Goal: Complete application form

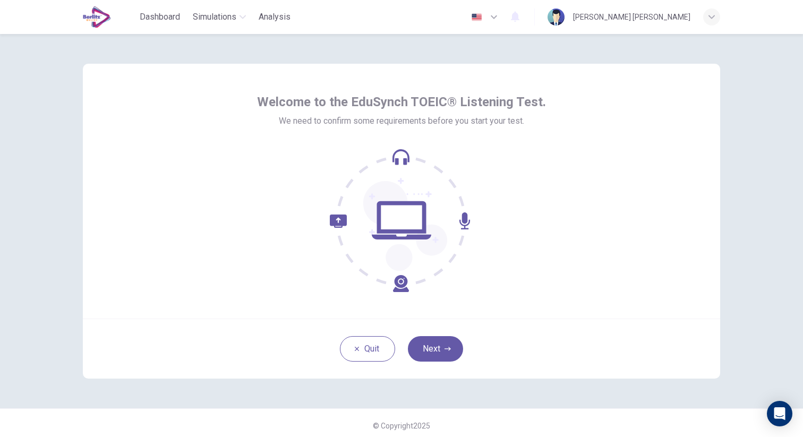
scroll to position [5, 0]
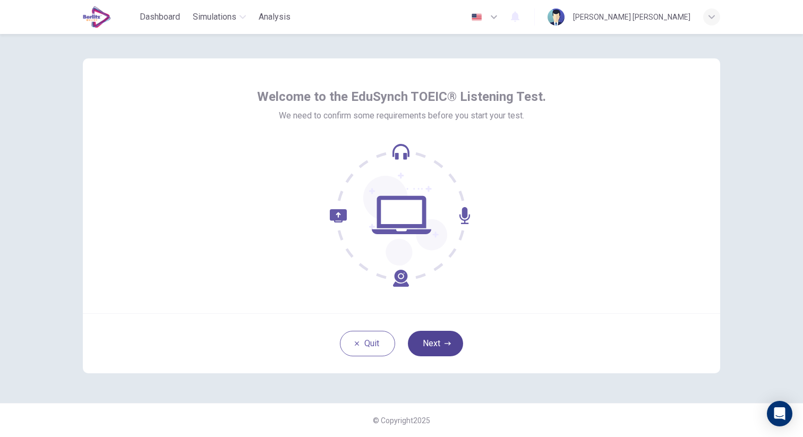
click at [438, 335] on button "Next" at bounding box center [435, 343] width 55 height 25
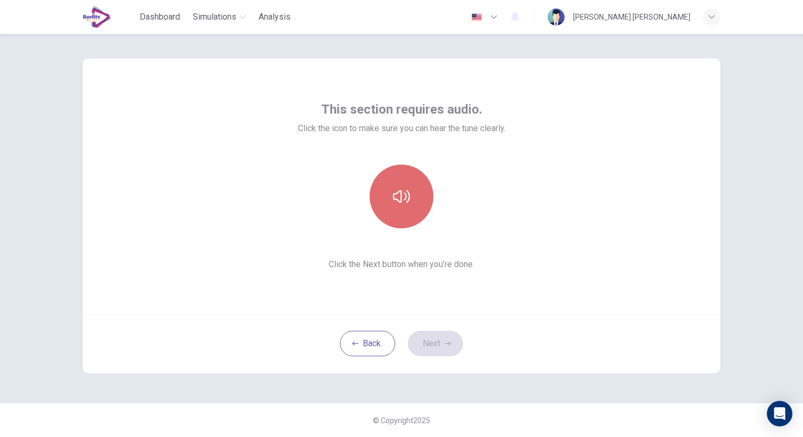
click at [402, 203] on icon "button" at bounding box center [401, 196] width 17 height 17
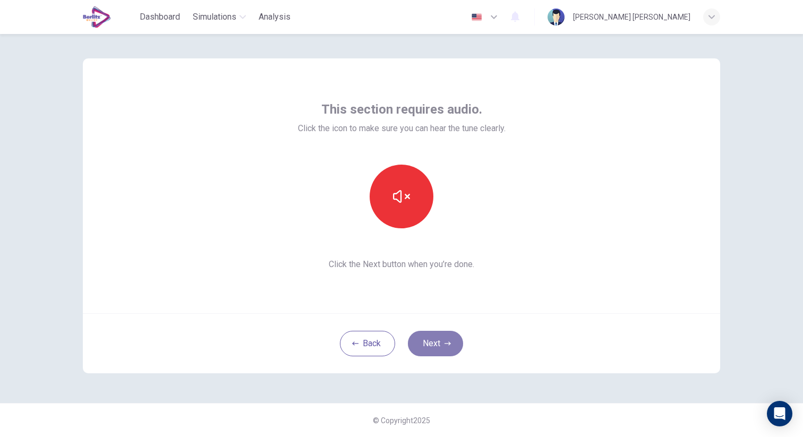
click at [435, 352] on button "Next" at bounding box center [435, 343] width 55 height 25
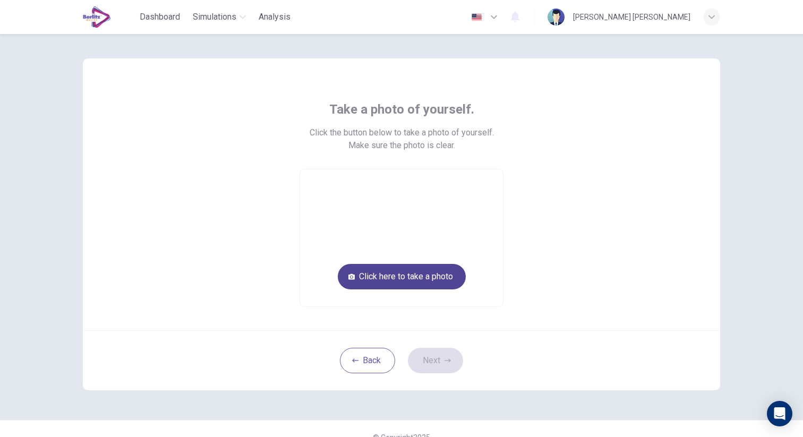
click at [402, 272] on button "Click here to take a photo" at bounding box center [402, 276] width 128 height 25
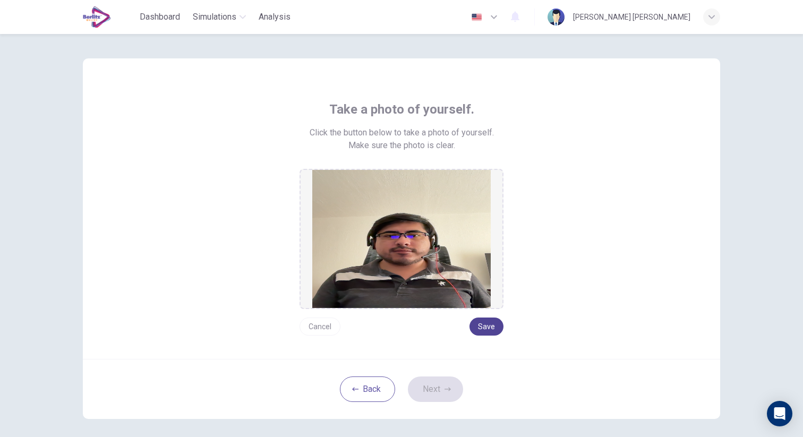
click at [486, 325] on button "Save" at bounding box center [486, 326] width 34 height 18
click at [439, 390] on button "Next" at bounding box center [435, 388] width 55 height 25
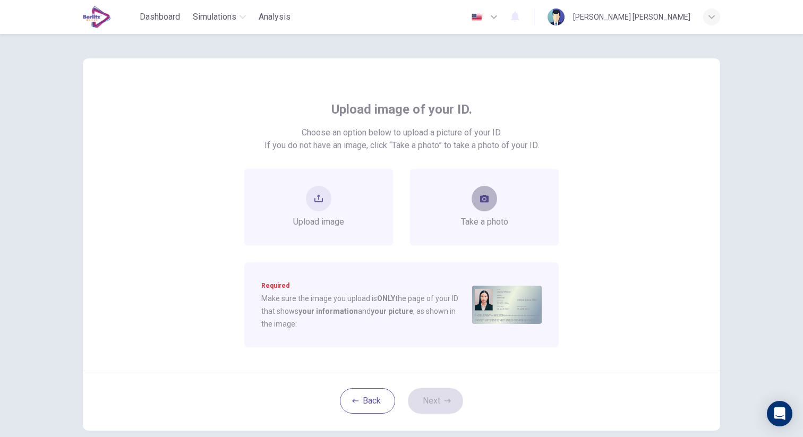
click at [488, 210] on button "take photo" at bounding box center [483, 198] width 25 height 25
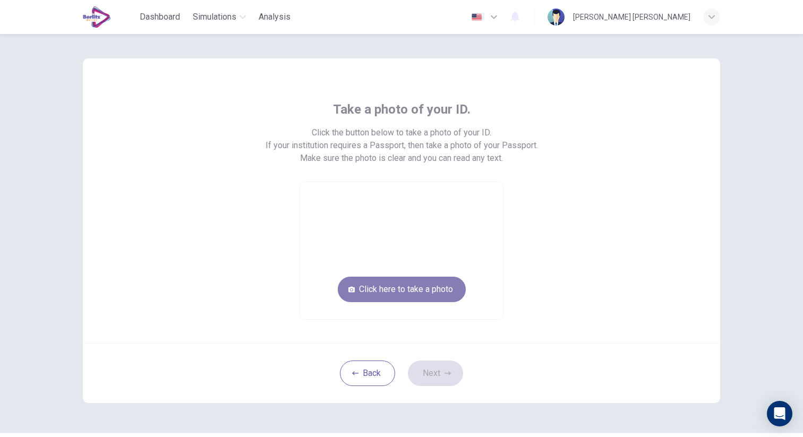
click at [427, 289] on button "Click here to take a photo" at bounding box center [402, 289] width 128 height 25
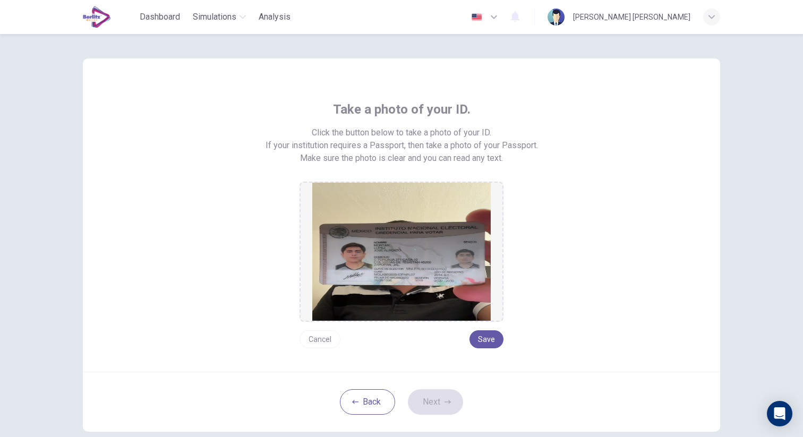
click at [333, 342] on button "Cancel" at bounding box center [319, 339] width 41 height 18
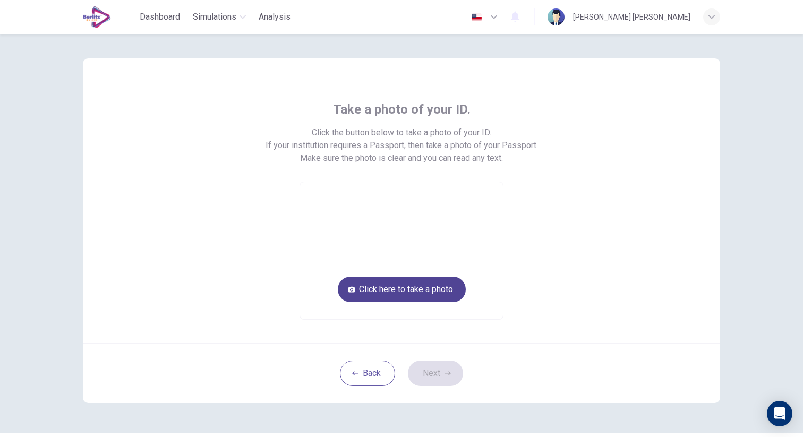
click at [405, 296] on button "Click here to take a photo" at bounding box center [402, 289] width 128 height 25
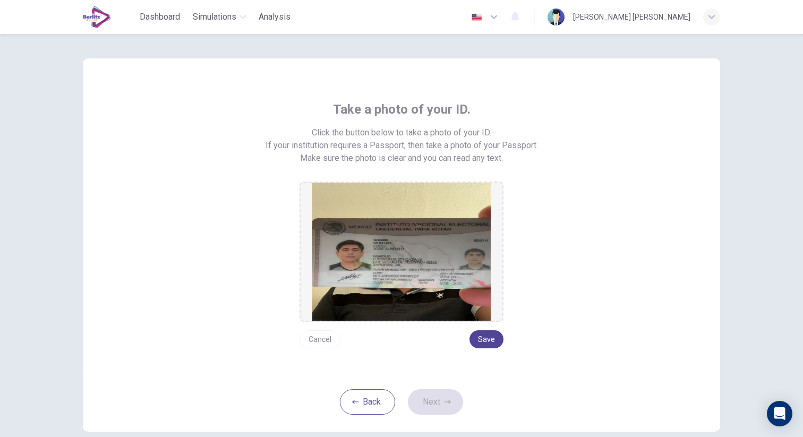
click at [475, 339] on button "Save" at bounding box center [486, 339] width 34 height 18
click at [442, 403] on button "Next" at bounding box center [435, 401] width 55 height 25
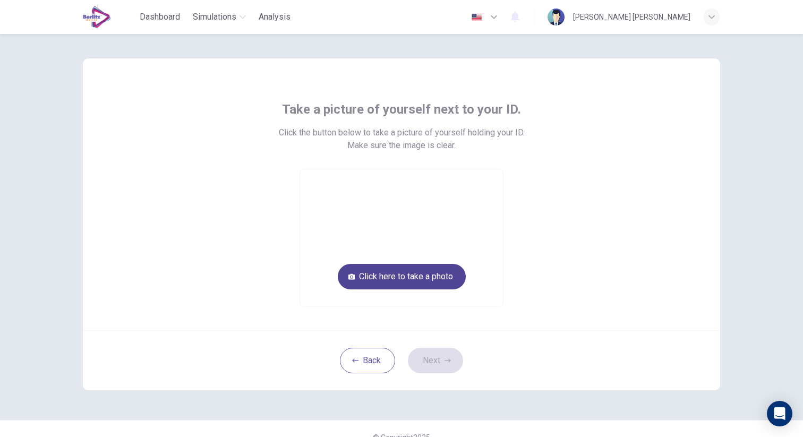
click at [412, 279] on button "Click here to take a photo" at bounding box center [402, 276] width 128 height 25
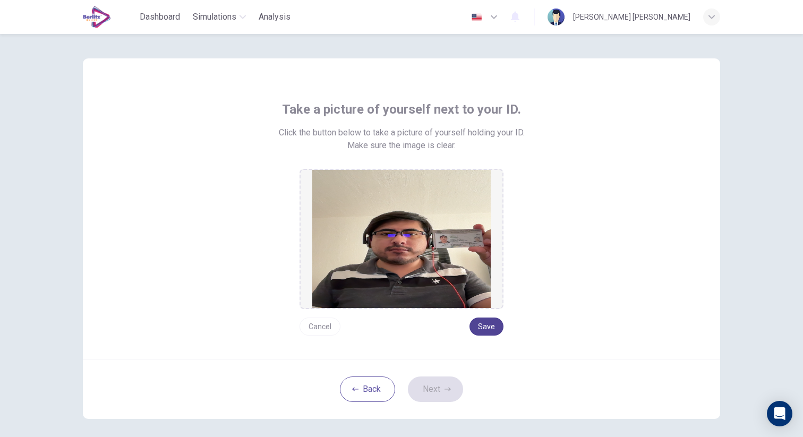
click at [476, 324] on button "Save" at bounding box center [486, 326] width 34 height 18
click at [430, 387] on button "Next" at bounding box center [435, 388] width 55 height 25
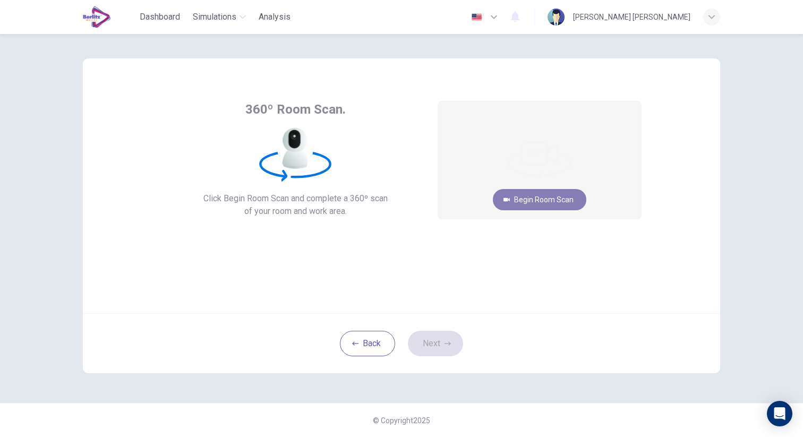
click at [541, 202] on button "Begin Room Scan" at bounding box center [539, 199] width 93 height 21
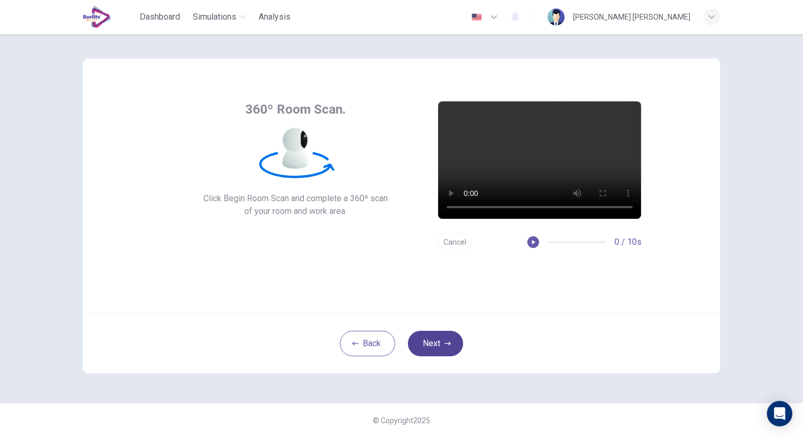
click at [457, 340] on button "Next" at bounding box center [435, 343] width 55 height 25
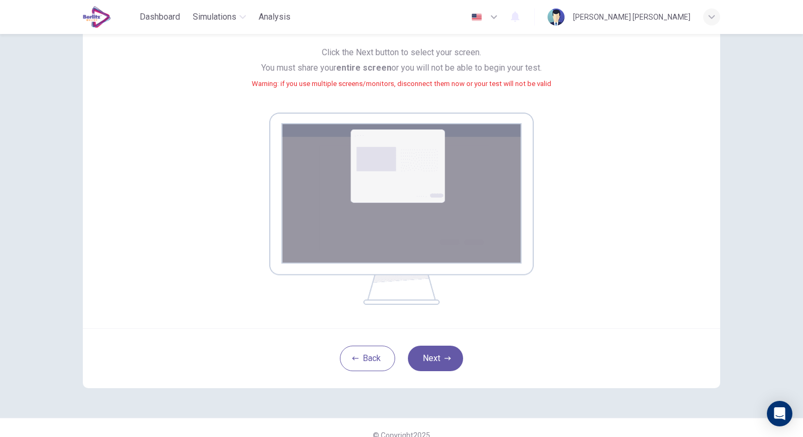
scroll to position [114, 0]
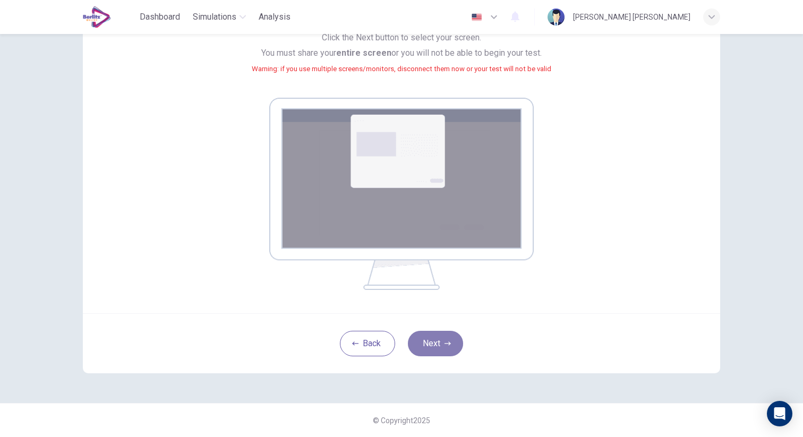
click at [448, 346] on icon "button" at bounding box center [447, 343] width 6 height 6
click at [443, 344] on button "Next" at bounding box center [435, 343] width 55 height 25
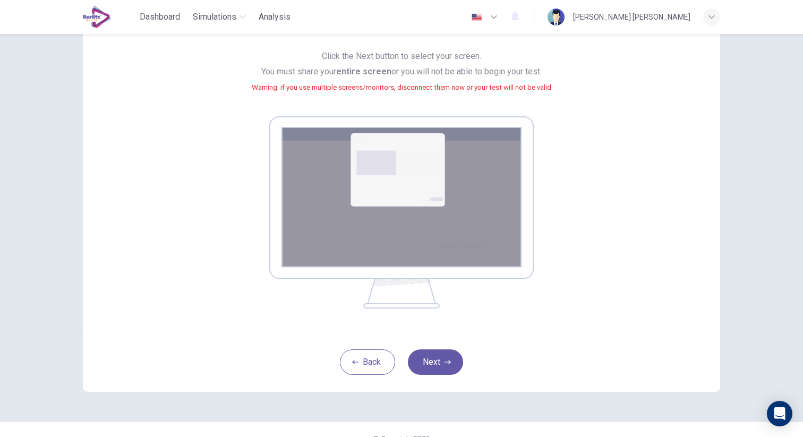
scroll to position [93, 0]
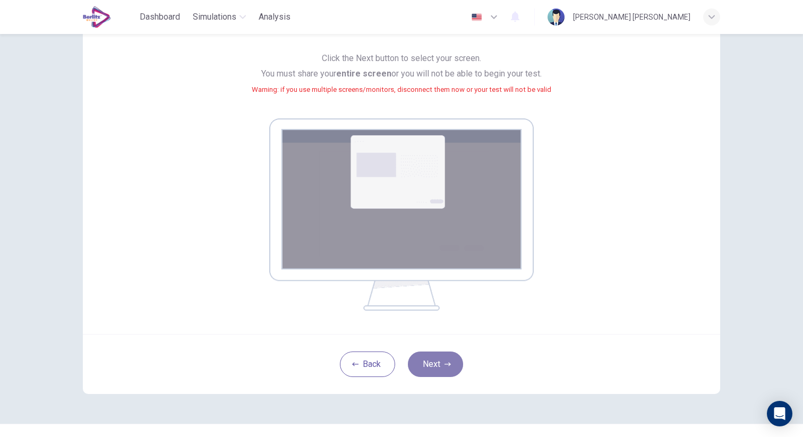
click at [450, 359] on button "Next" at bounding box center [435, 363] width 55 height 25
click at [439, 361] on button "Next" at bounding box center [435, 363] width 55 height 25
